Goal: Task Accomplishment & Management: Manage account settings

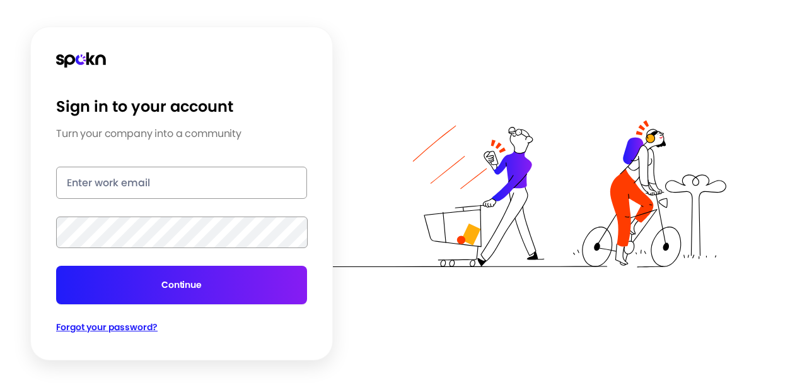
click at [109, 187] on input "email" at bounding box center [181, 183] width 251 height 32
type input "[PERSON_NAME][EMAIL_ADDRESS][PERSON_NAME][PERSON_NAME][DOMAIN_NAME]"
click at [112, 332] on span "Forgot your password?" at bounding box center [107, 326] width 102 height 13
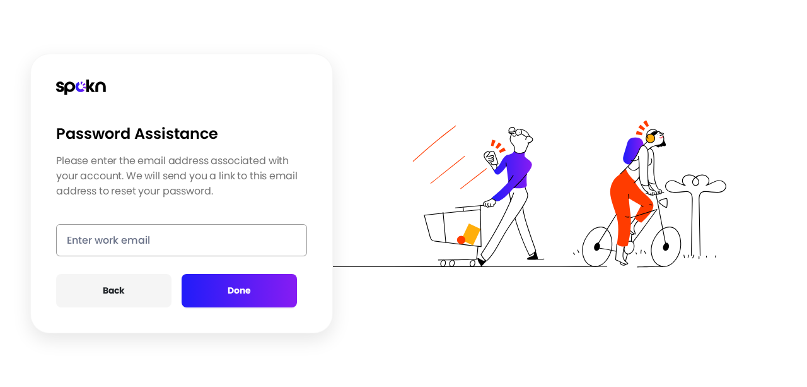
click at [166, 246] on input "email" at bounding box center [181, 240] width 251 height 32
type input "[PERSON_NAME][EMAIL_ADDRESS][PERSON_NAME][PERSON_NAME][DOMAIN_NAME]"
click at [237, 278] on button "Done" at bounding box center [239, 290] width 115 height 33
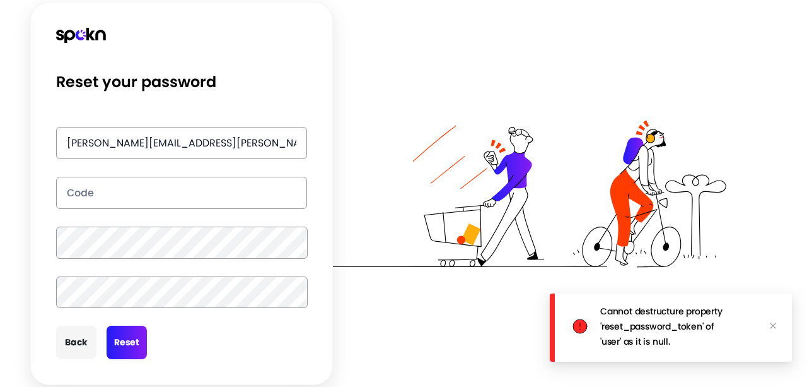
click at [140, 203] on input "text" at bounding box center [181, 193] width 251 height 32
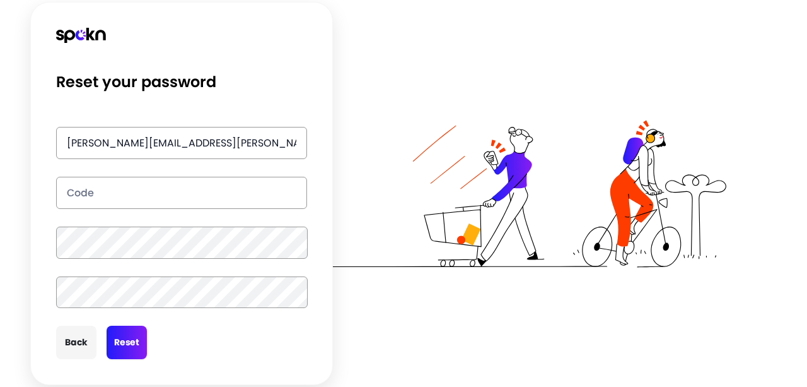
click at [67, 344] on button "Back" at bounding box center [76, 342] width 40 height 33
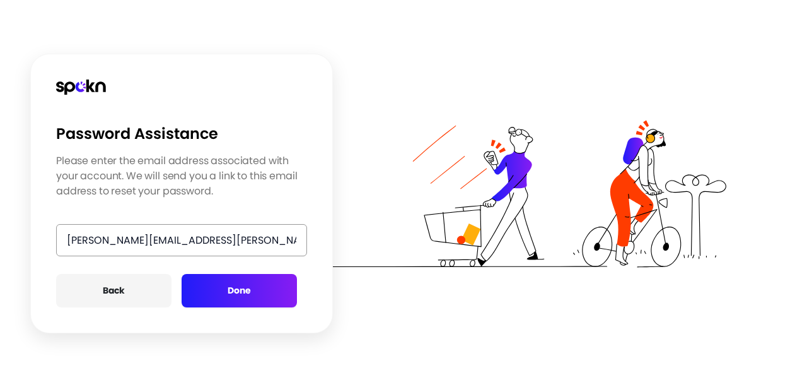
click at [124, 287] on button "Back" at bounding box center [113, 290] width 115 height 33
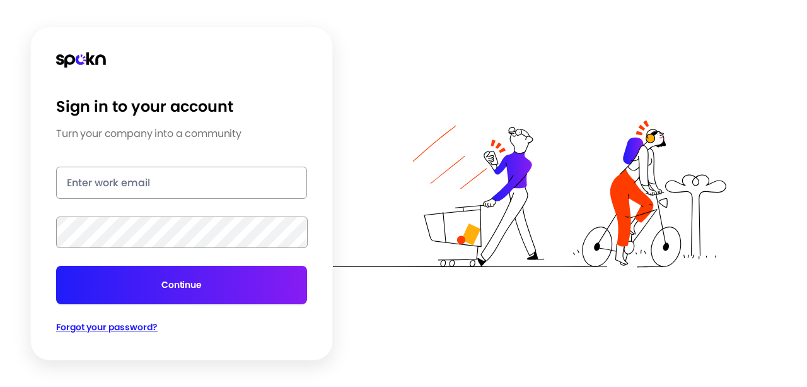
click at [153, 185] on input "email" at bounding box center [181, 183] width 251 height 32
click at [109, 326] on span "Forgot your password?" at bounding box center [107, 326] width 102 height 13
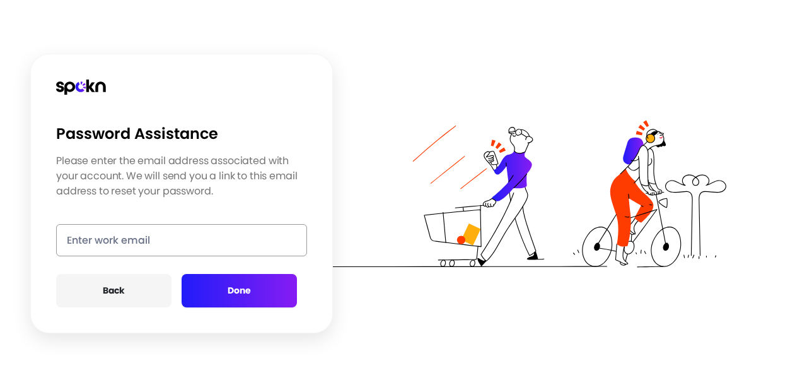
click at [132, 238] on input "email" at bounding box center [181, 240] width 251 height 32
type input "[PERSON_NAME][EMAIL_ADDRESS][PERSON_NAME][PERSON_NAME][DOMAIN_NAME]"
click at [225, 278] on button "Done" at bounding box center [239, 290] width 115 height 33
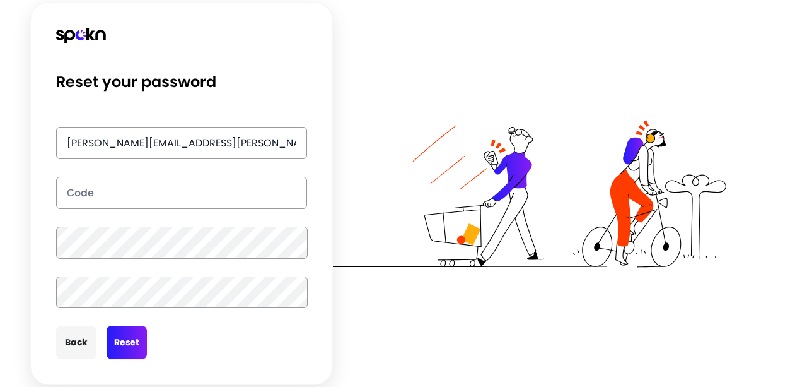
click at [168, 199] on input "text" at bounding box center [181, 193] width 251 height 32
type input "536481"
click at [88, 336] on button "Back" at bounding box center [76, 342] width 40 height 33
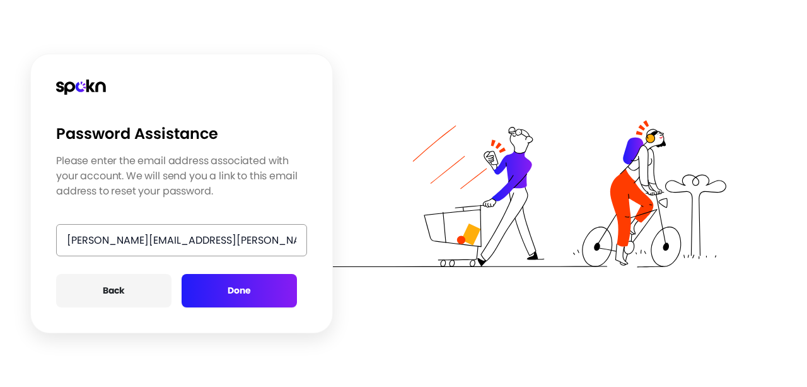
click at [114, 290] on button "Back" at bounding box center [113, 290] width 115 height 33
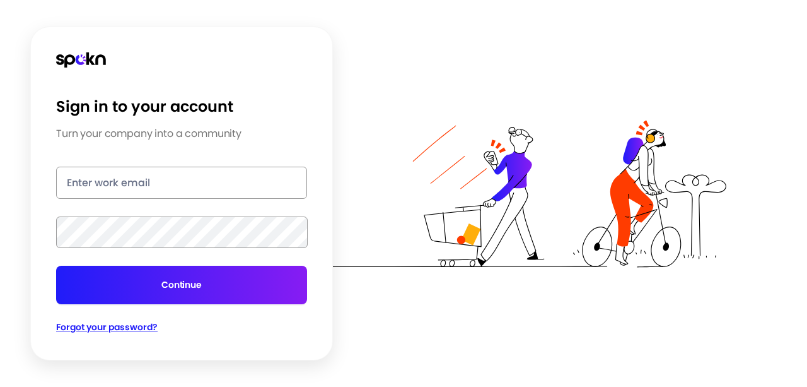
click at [146, 188] on input "email" at bounding box center [181, 183] width 251 height 32
type input "[PERSON_NAME][EMAIL_ADDRESS][PERSON_NAME][PERSON_NAME][DOMAIN_NAME]"
click at [56, 266] on button "Continue" at bounding box center [181, 285] width 251 height 38
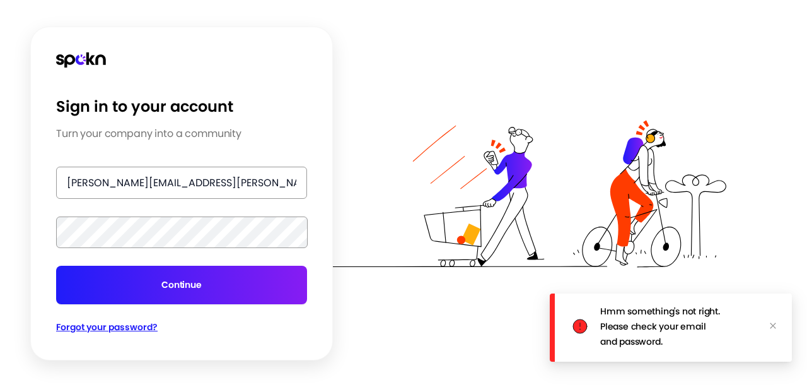
click at [127, 329] on span "Forgot your password?" at bounding box center [107, 326] width 102 height 13
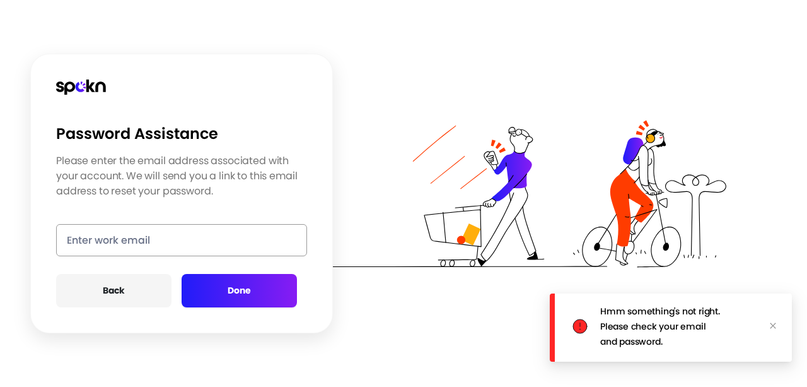
click at [150, 249] on input "email" at bounding box center [181, 240] width 251 height 32
type input "[PERSON_NAME][EMAIL_ADDRESS][PERSON_NAME][PERSON_NAME][DOMAIN_NAME]"
click at [236, 278] on button "Done" at bounding box center [239, 290] width 115 height 33
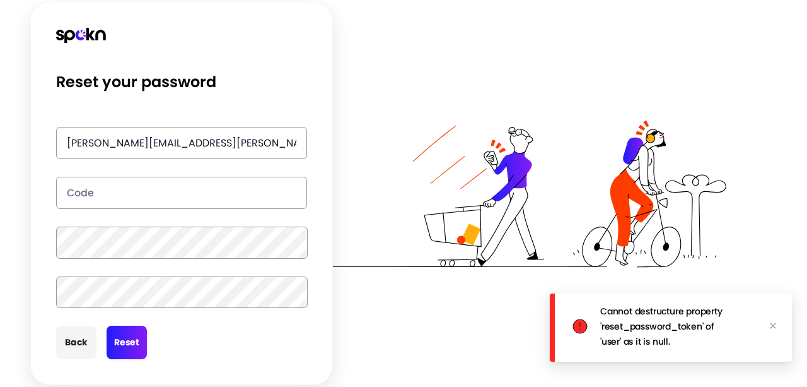
click at [167, 185] on input "text" at bounding box center [181, 193] width 251 height 32
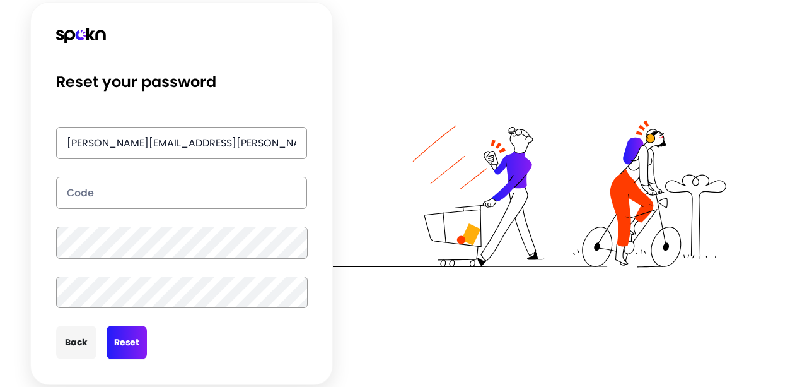
click at [153, 191] on input "text" at bounding box center [181, 193] width 251 height 32
type input "746138"
click at [139, 347] on button "Reset" at bounding box center [127, 342] width 40 height 33
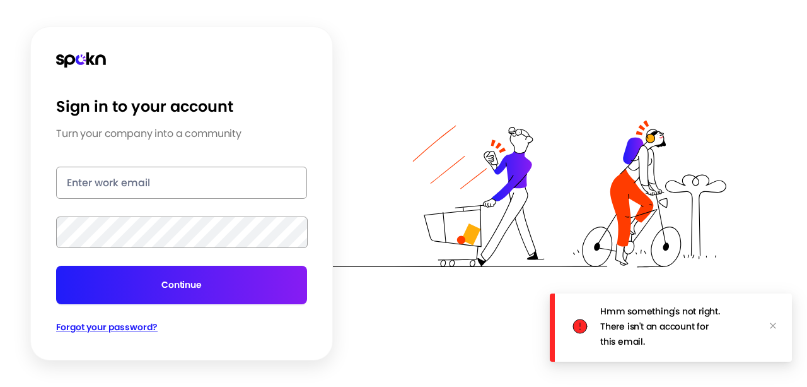
click at [148, 177] on input "email" at bounding box center [181, 183] width 251 height 32
type input "[PERSON_NAME][EMAIL_ADDRESS][PERSON_NAME][PERSON_NAME][DOMAIN_NAME]"
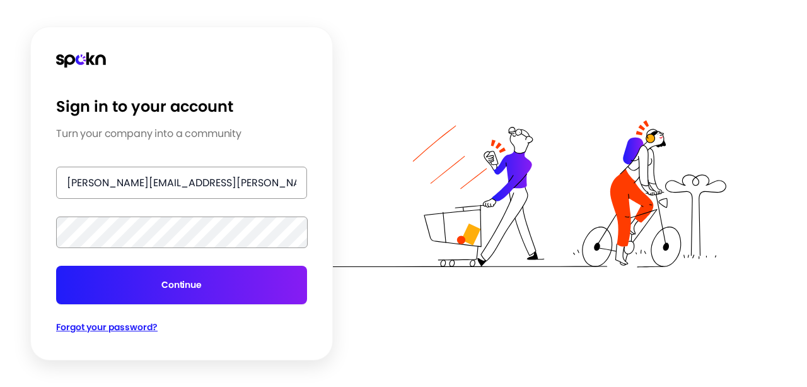
click at [129, 281] on button "Continue" at bounding box center [181, 285] width 251 height 38
click at [115, 323] on span "Forgot your password?" at bounding box center [107, 326] width 102 height 13
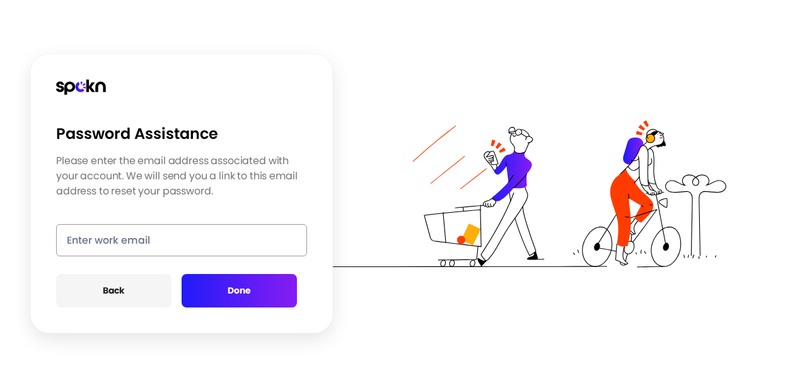
click at [167, 235] on input "email" at bounding box center [181, 240] width 251 height 32
type input "[PERSON_NAME][EMAIL_ADDRESS][PERSON_NAME][PERSON_NAME][DOMAIN_NAME]"
click at [231, 286] on button "Done" at bounding box center [239, 290] width 115 height 33
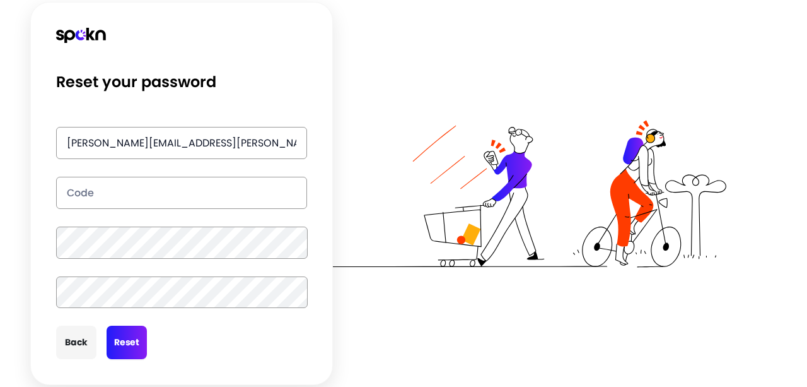
click at [129, 334] on button "Reset" at bounding box center [127, 342] width 40 height 33
click at [119, 339] on button "Reset" at bounding box center [127, 342] width 40 height 33
